Goal: Use online tool/utility: Use online tool/utility

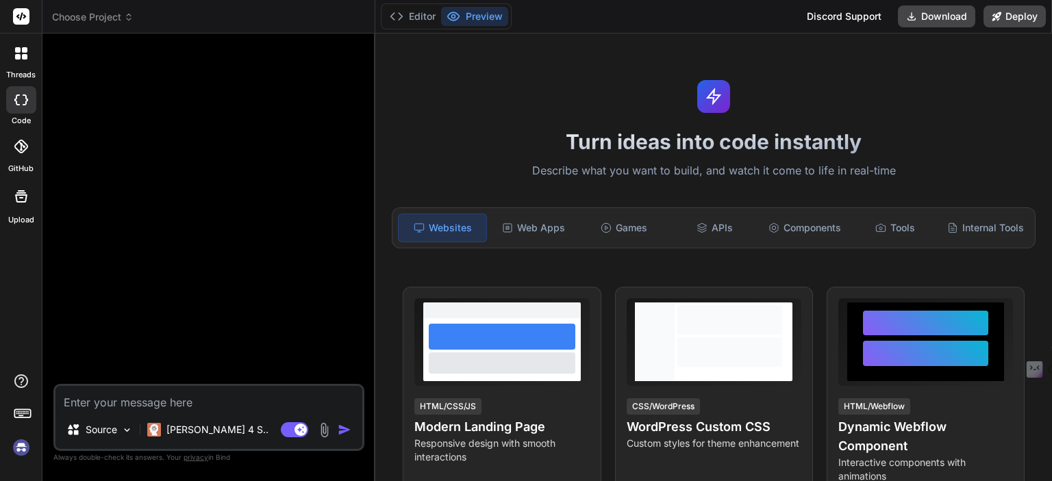
type textarea "x"
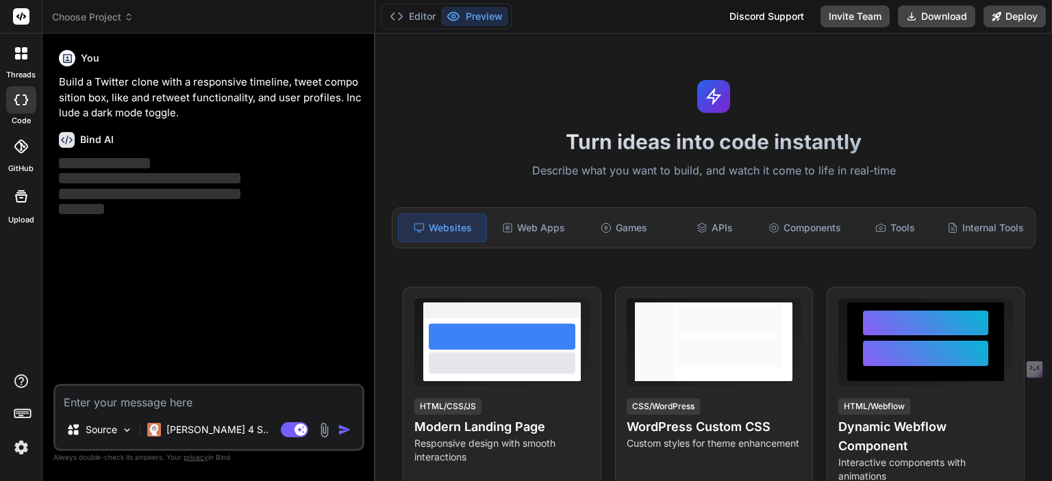
type textarea "x"
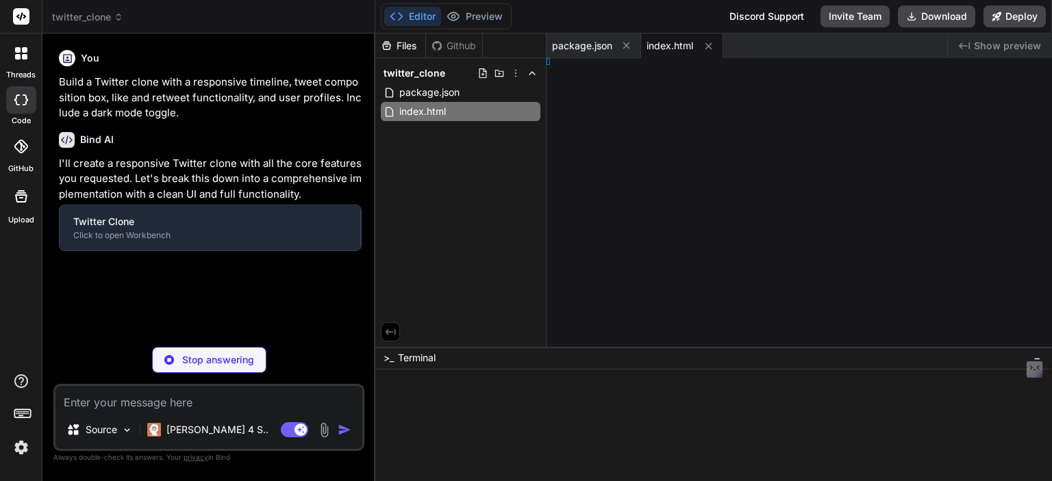
type textarea "<script src="app.js"></script> </body> </html>"
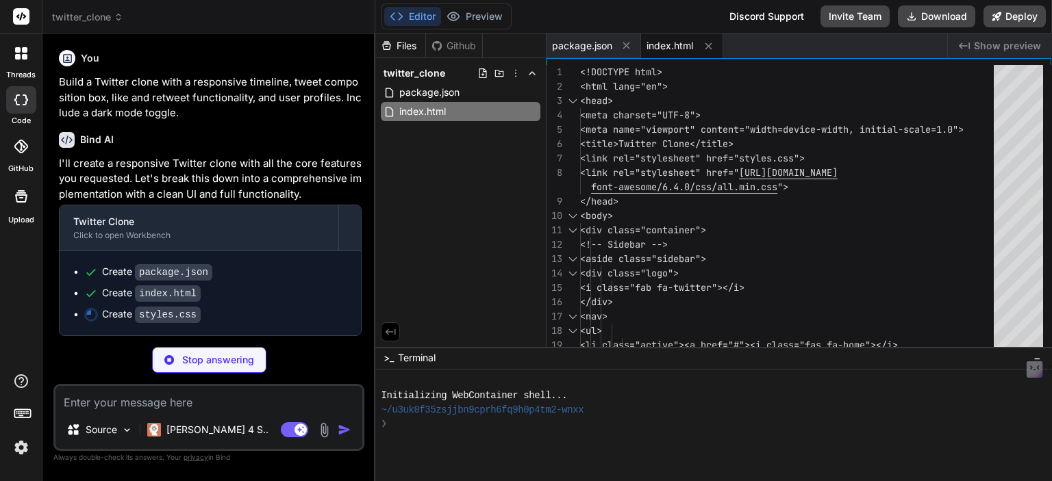
type textarea "x"
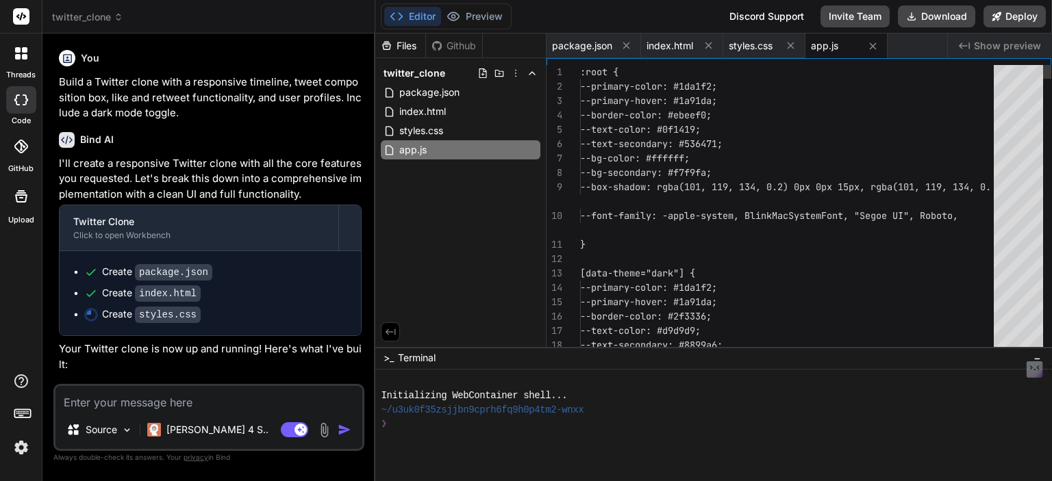
type textarea "profileModal.style.display = 'none'; } // Initialize the app when DOM is loaded…"
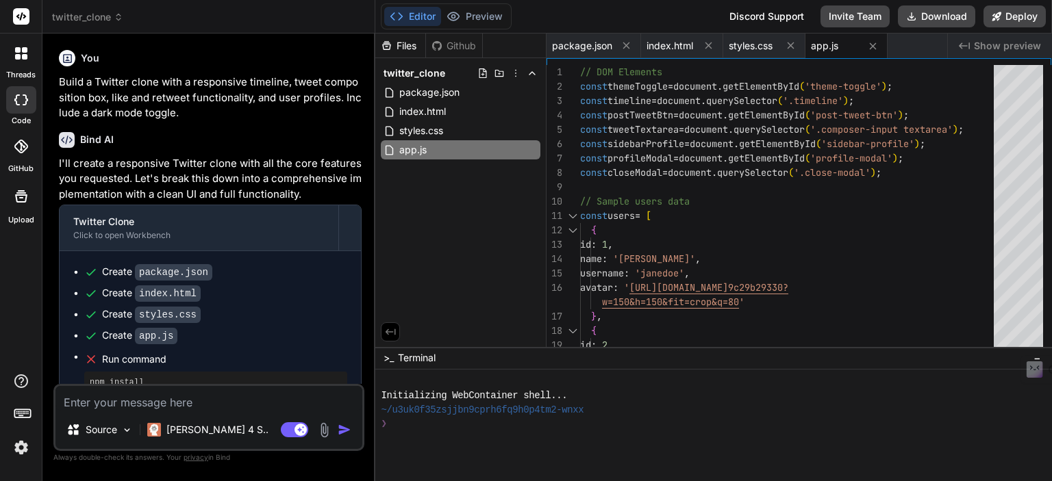
type textarea "x"
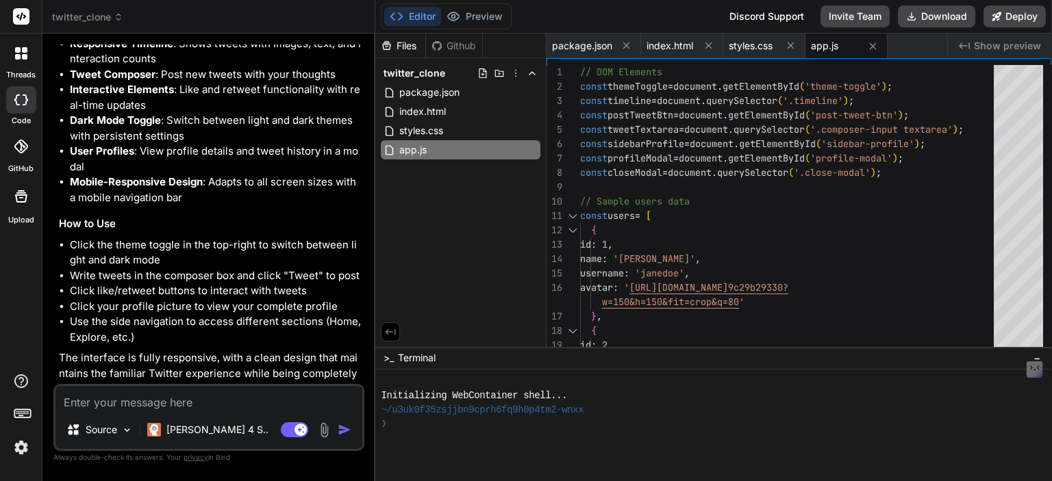
scroll to position [505, 0]
